Goal: Obtain resource: Obtain resource

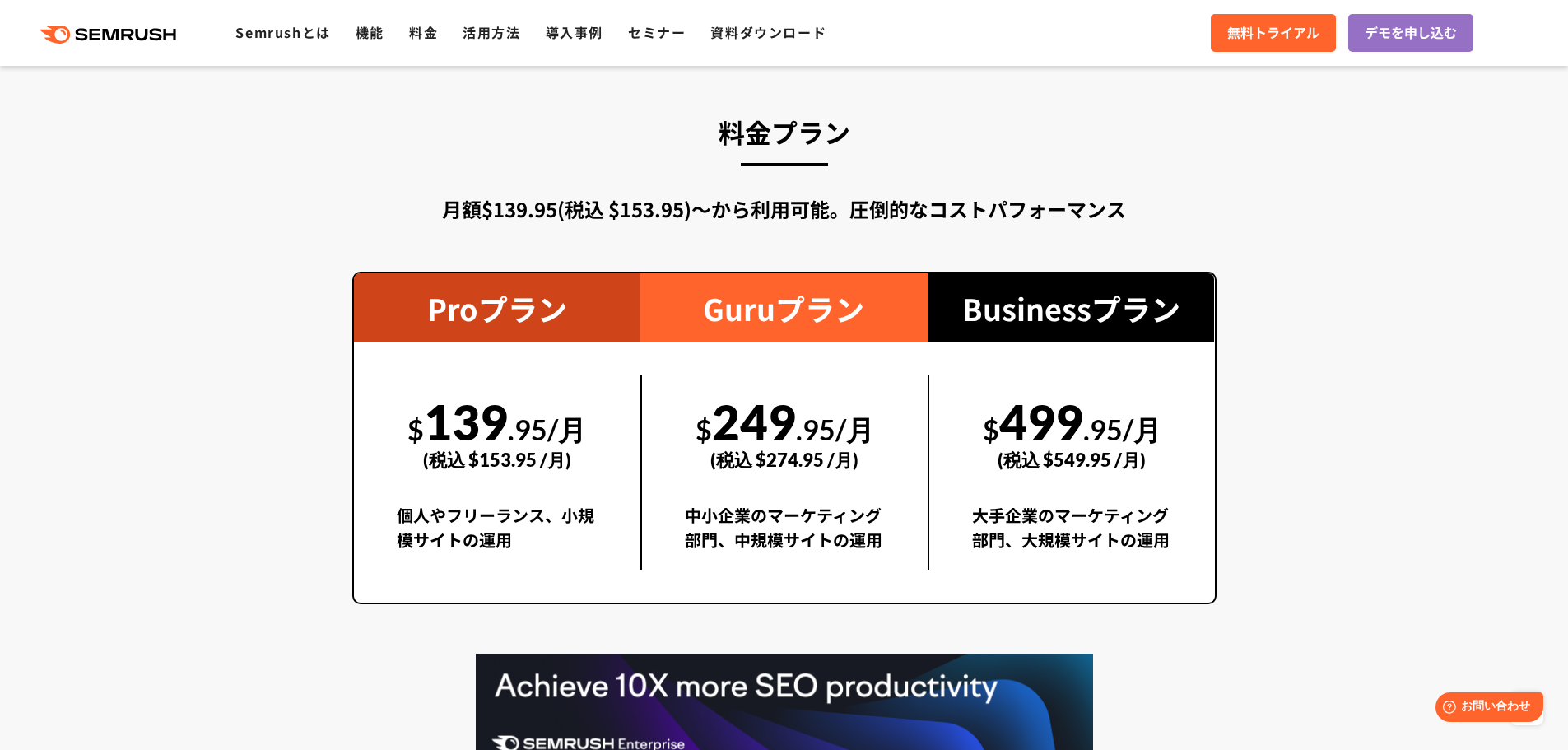
scroll to position [2883, 0]
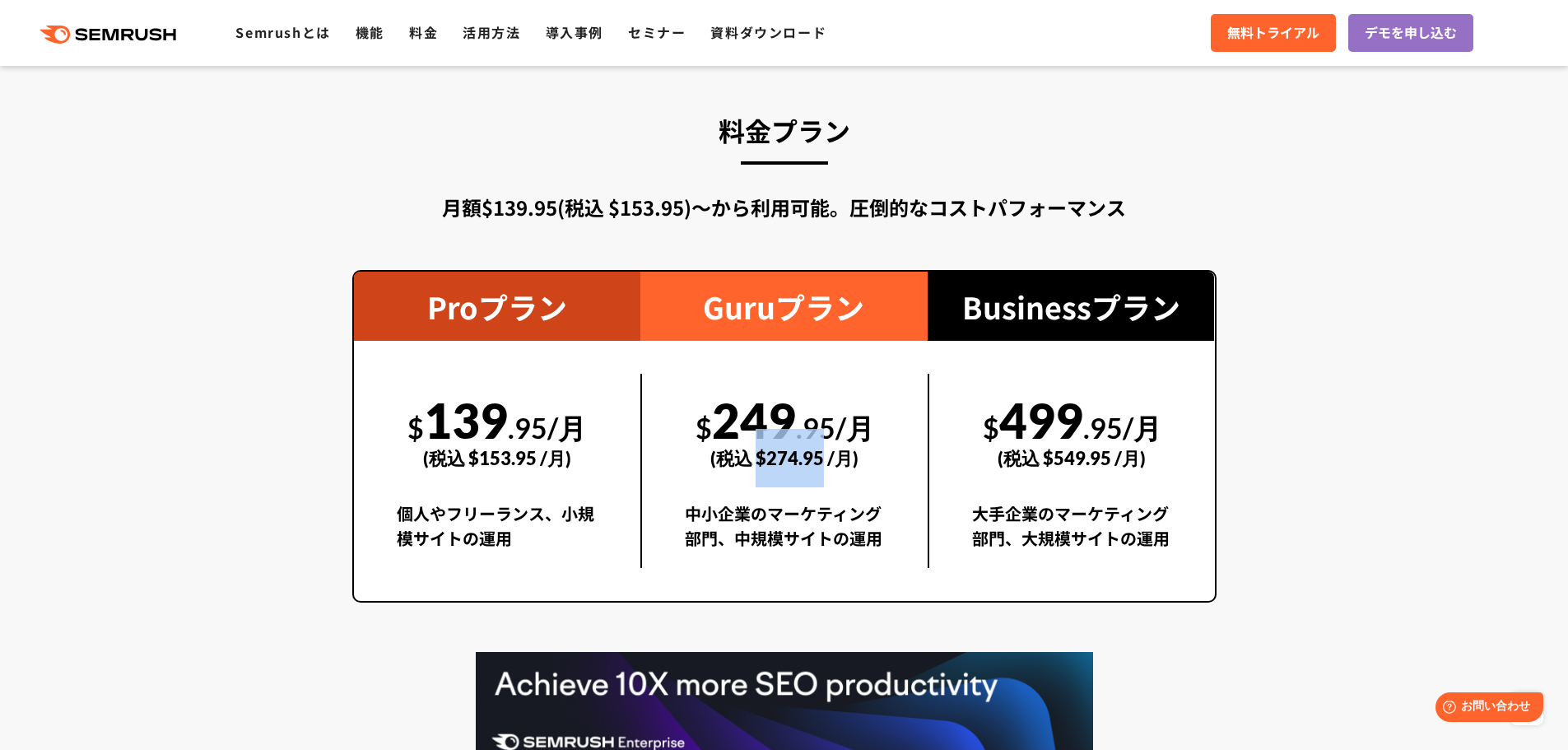
drag, startPoint x: 758, startPoint y: 452, endPoint x: 821, endPoint y: 467, distance: 64.8
click at [821, 467] on div "(税込 $274.95 /月)" at bounding box center [784, 458] width 200 height 58
copy div "$274.95"
click at [1305, 471] on section "料金プラン 月額$139.95(税込 $153.95)〜から利用可能。圧倒的なコストパフォーマンス Proプラン $ 139 .95/月 (税込 $153.9…" at bounding box center [784, 494] width 1568 height 921
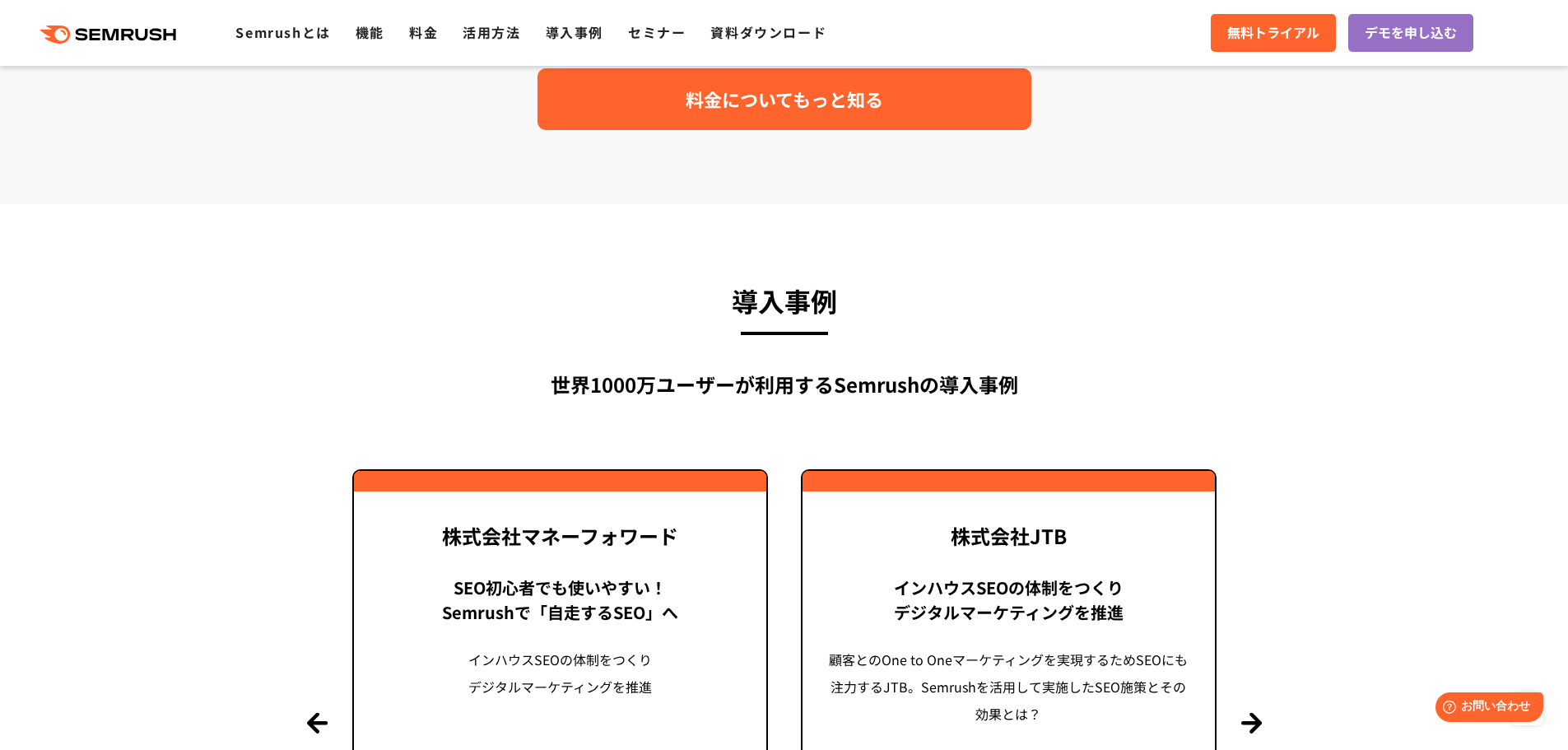
scroll to position [3459, 0]
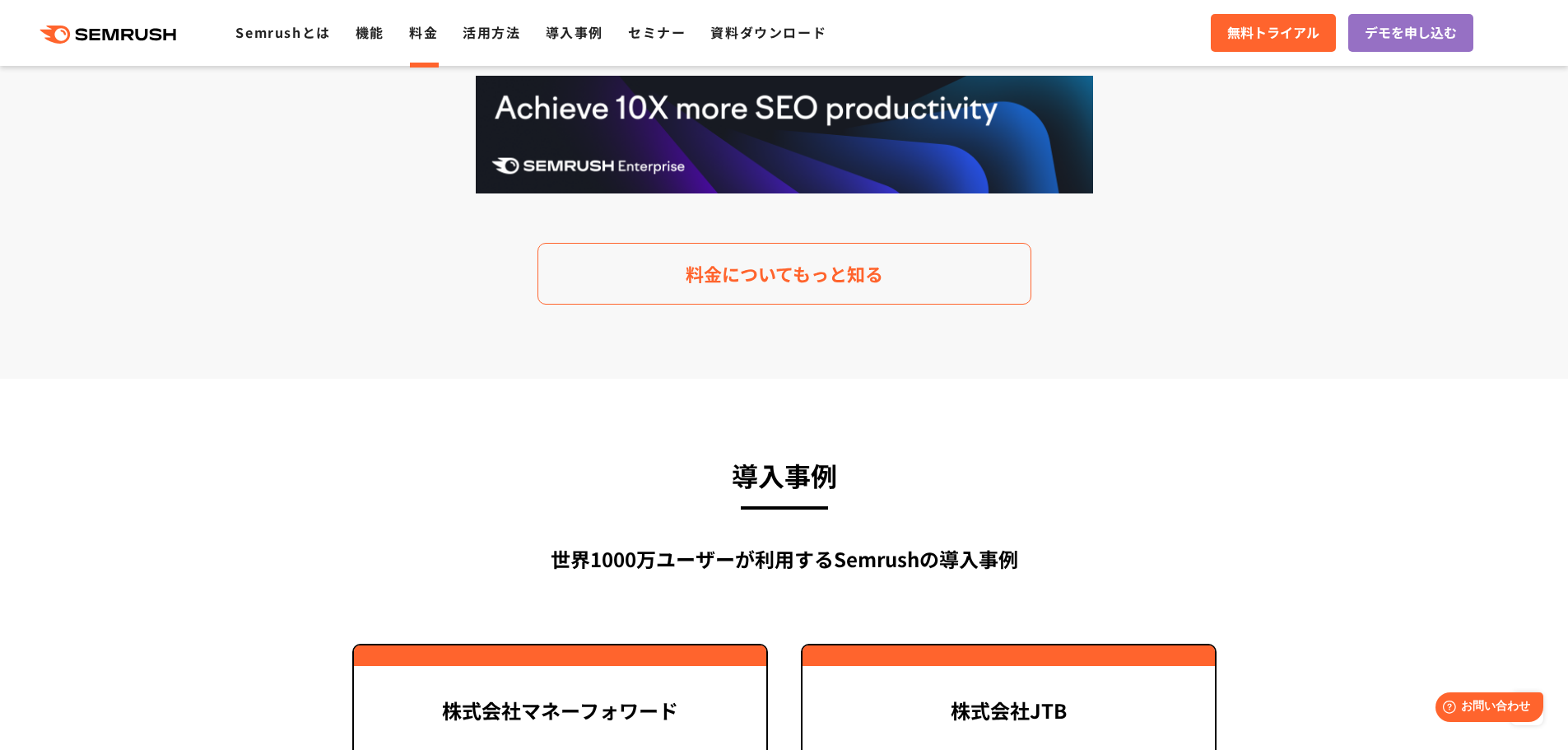
click at [429, 26] on link "料金" at bounding box center [423, 32] width 29 height 20
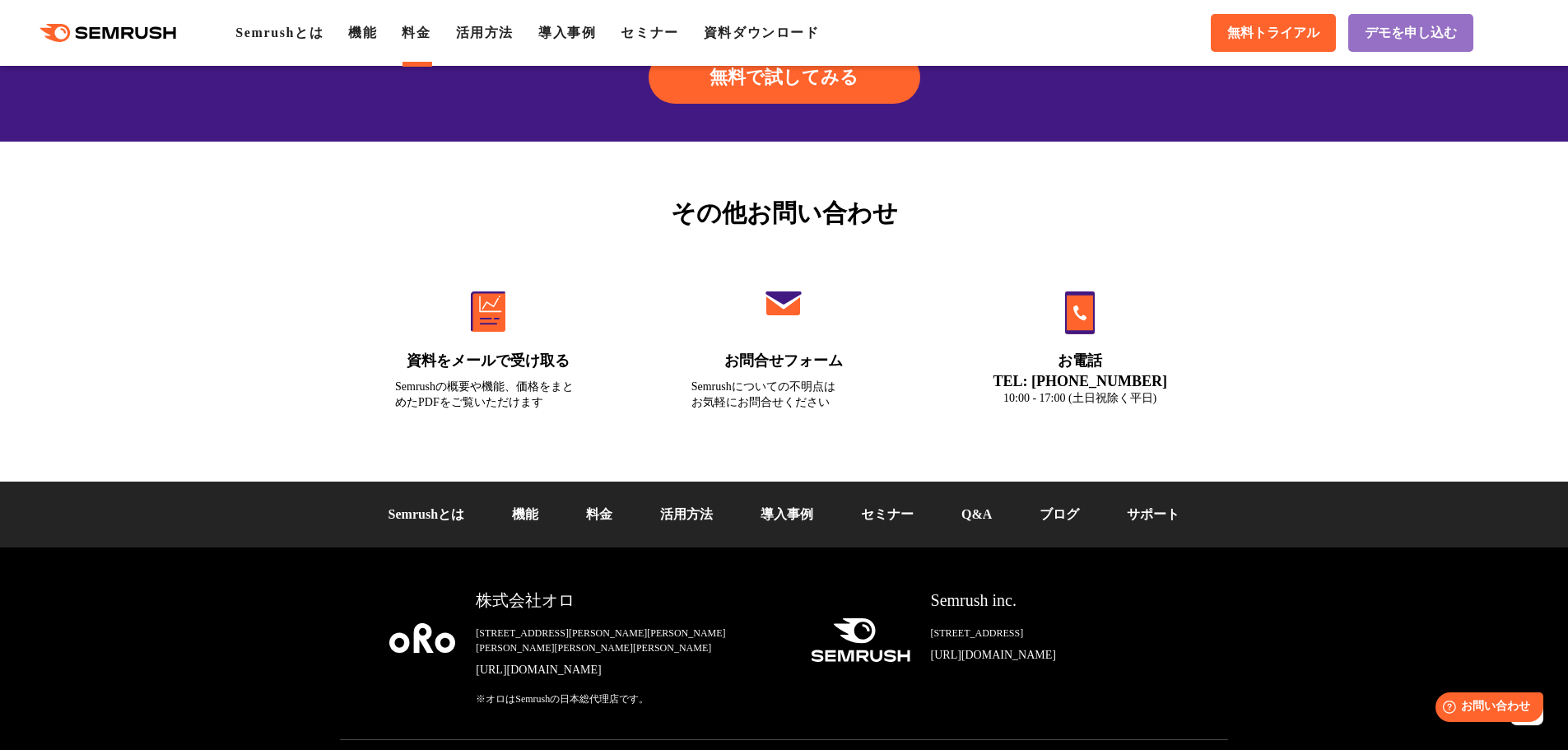
scroll to position [5518, 0]
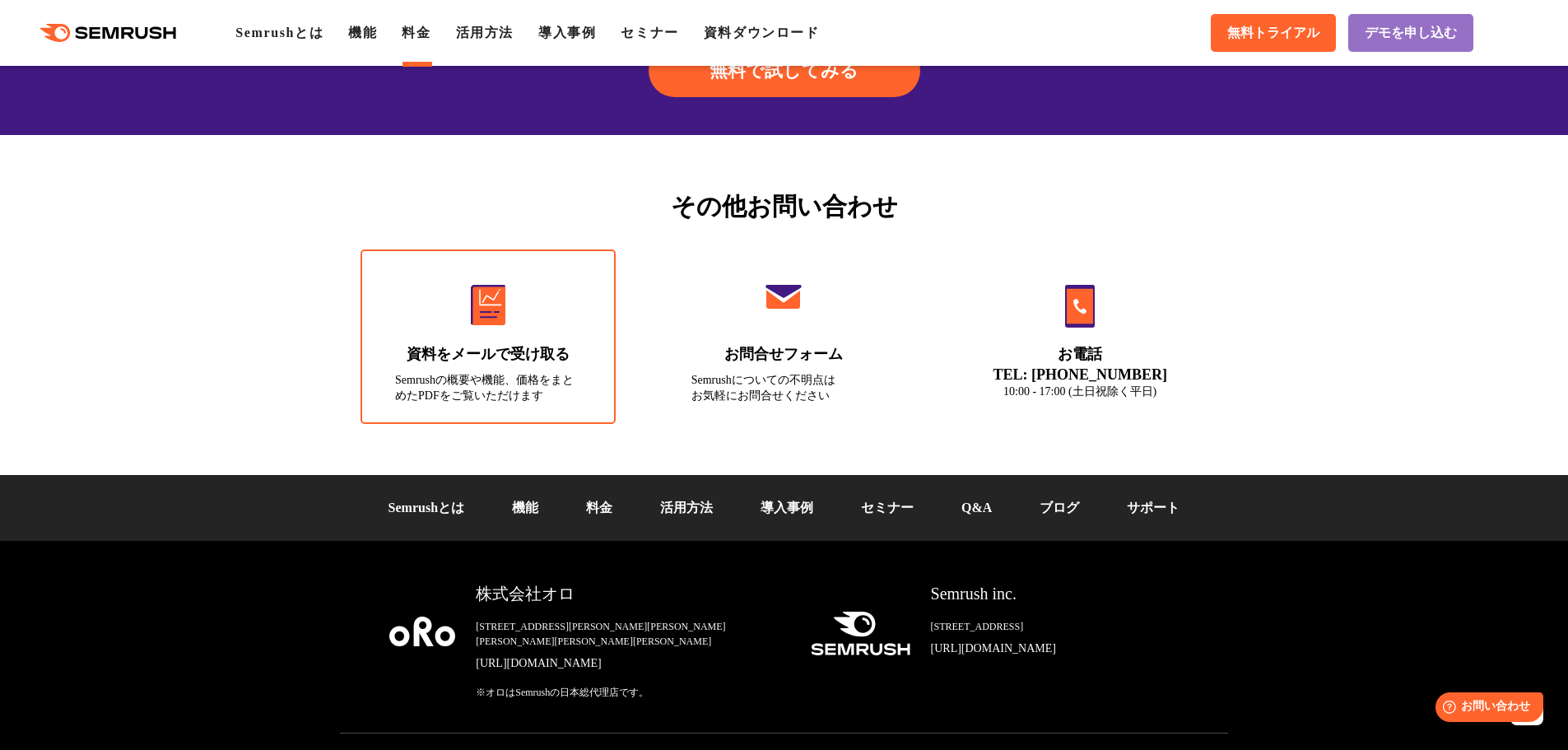
click at [424, 363] on div "資料をメールで受け取る" at bounding box center [488, 354] width 186 height 21
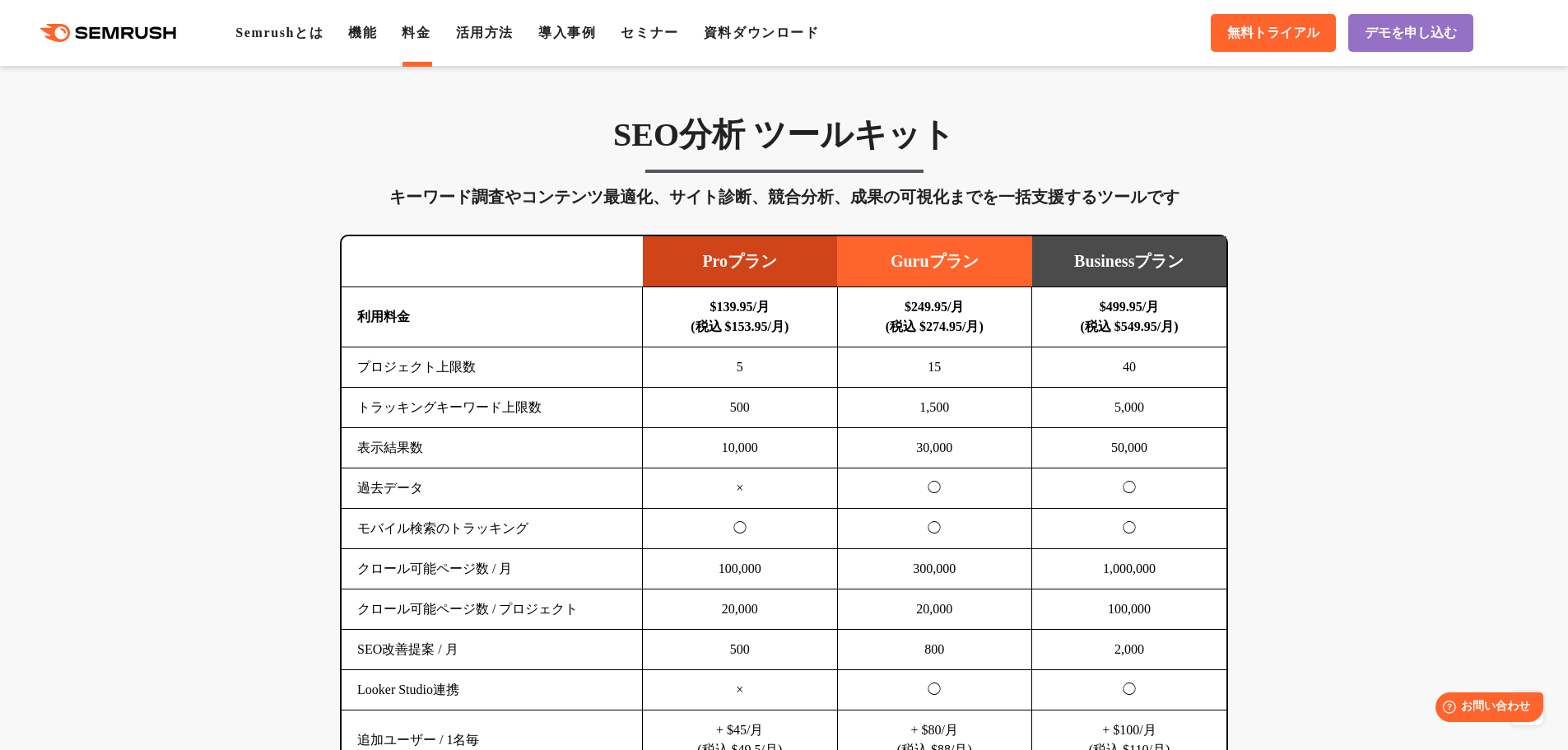
drag, startPoint x: 1308, startPoint y: 494, endPoint x: 1228, endPoint y: 357, distance: 158.6
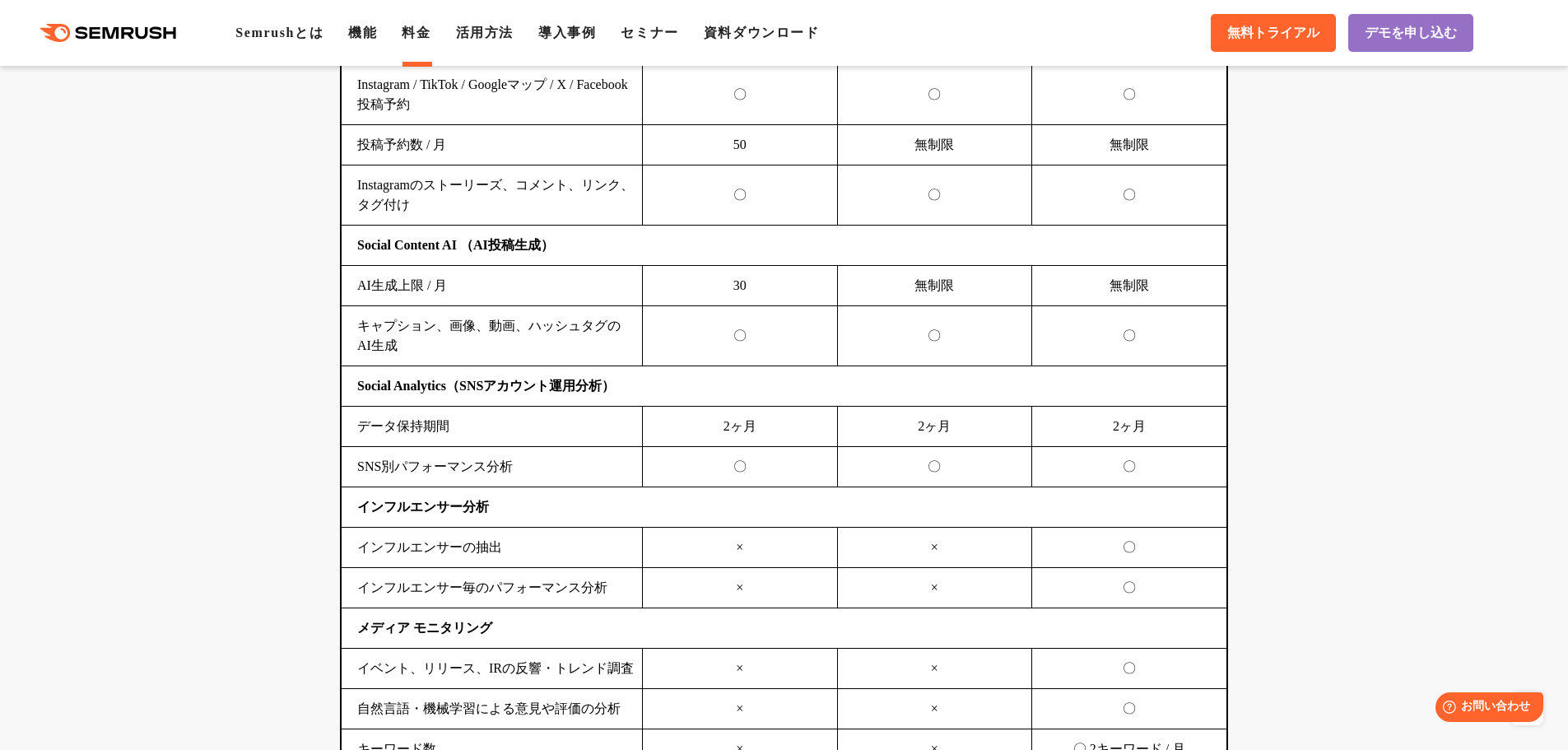
scroll to position [3871, 0]
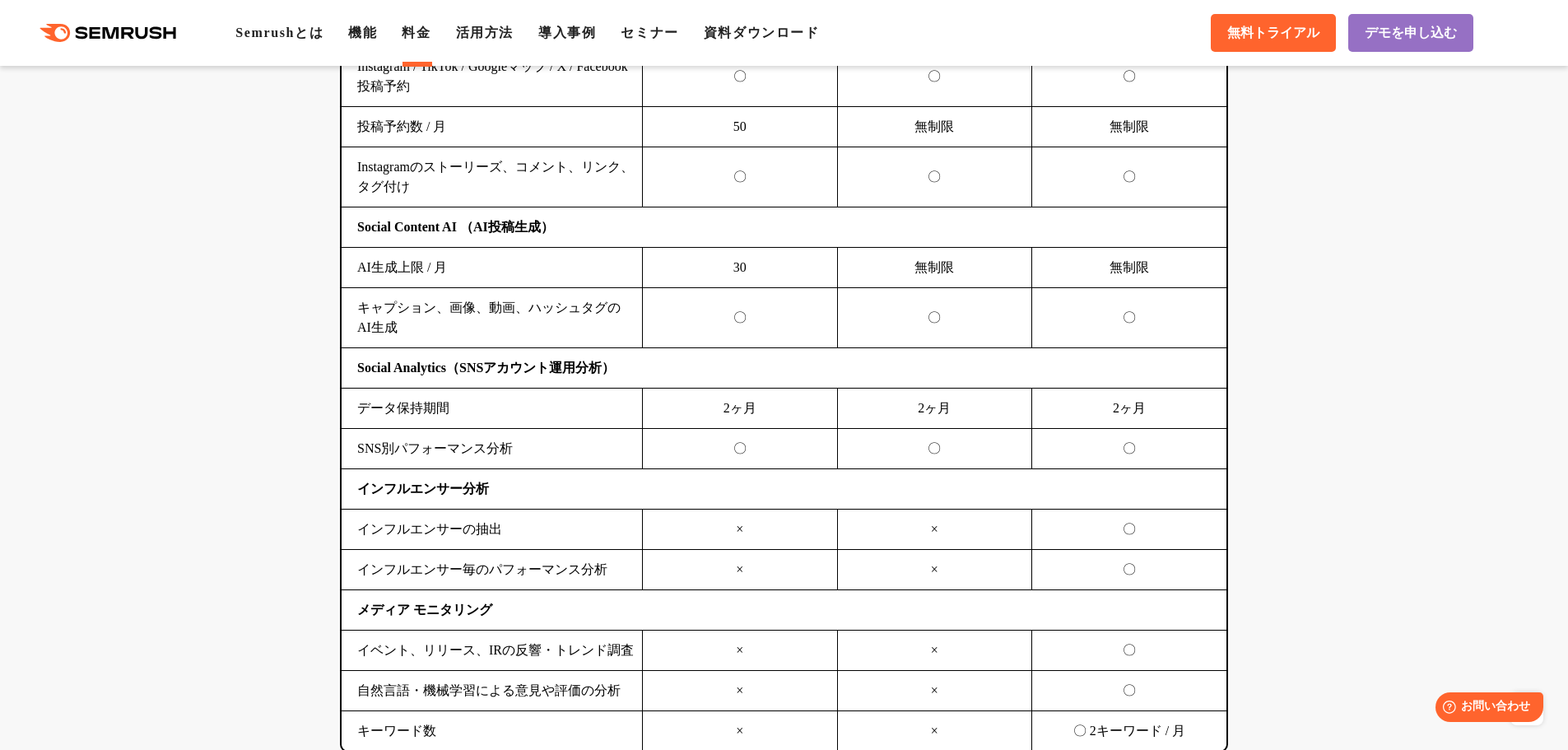
click at [775, 43] on div ".cls {fill: #FF642D;} .cls {fill: #FF642D;} Semrushとは 機能 料金 活用方法 導入事例 セミナー 資料ダウ…" at bounding box center [784, 32] width 1568 height 49
click at [769, 34] on link "資料ダウンロード" at bounding box center [761, 32] width 116 height 14
